Goal: Obtain resource: Obtain resource

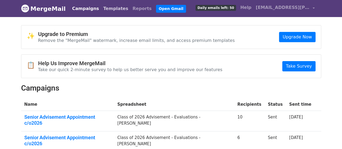
click at [103, 11] on link "Templates" at bounding box center [115, 8] width 29 height 11
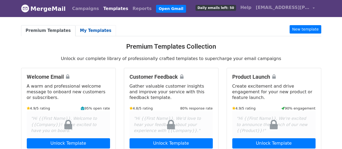
click at [83, 29] on link "My Templates" at bounding box center [95, 30] width 41 height 11
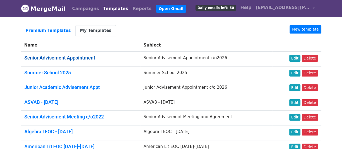
click at [89, 58] on link "Senior Advisement Appointment" at bounding box center [59, 58] width 71 height 6
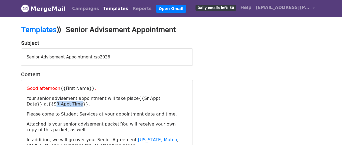
drag, startPoint x: 35, startPoint y: 105, endPoint x: 166, endPoint y: 96, distance: 131.0
click at [166, 96] on p "Your senior advisement appointment will take place {{Sr Appt Date}} at {{SR App…" at bounding box center [107, 100] width 160 height 11
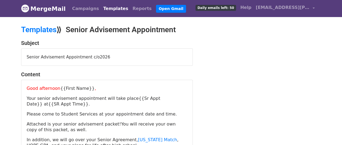
click at [51, 105] on p "Your senior advisement appointment will take place {{Sr Appt Date}} at {{SR App…" at bounding box center [107, 100] width 160 height 11
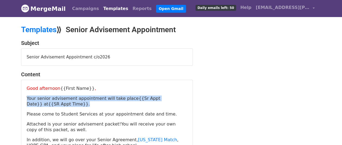
drag, startPoint x: 39, startPoint y: 103, endPoint x: 26, endPoint y: 99, distance: 13.4
click at [27, 99] on p "Your senior advisement appointment will take place {{Sr Appt Date}} at {{SR App…" at bounding box center [107, 100] width 160 height 11
click at [36, 97] on span "Your senior advisement appointment will take place" at bounding box center [83, 98] width 112 height 5
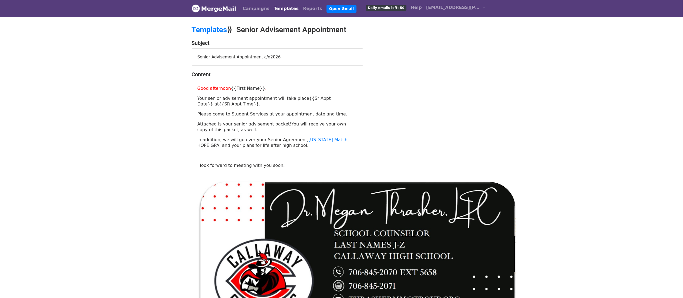
click at [275, 13] on link "Templates" at bounding box center [286, 8] width 29 height 11
